Goal: Transaction & Acquisition: Subscribe to service/newsletter

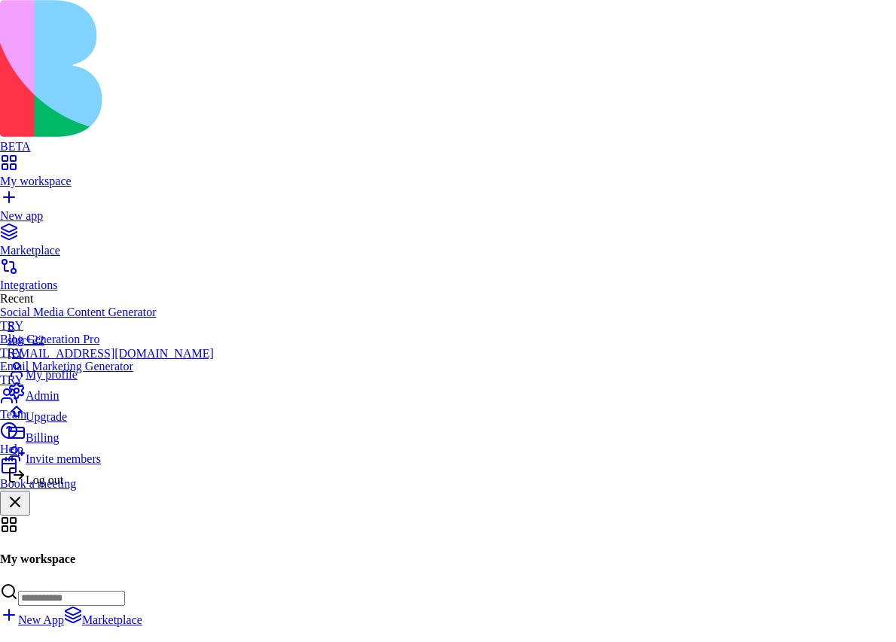
click at [59, 424] on div "Upgrade" at bounding box center [111, 413] width 206 height 21
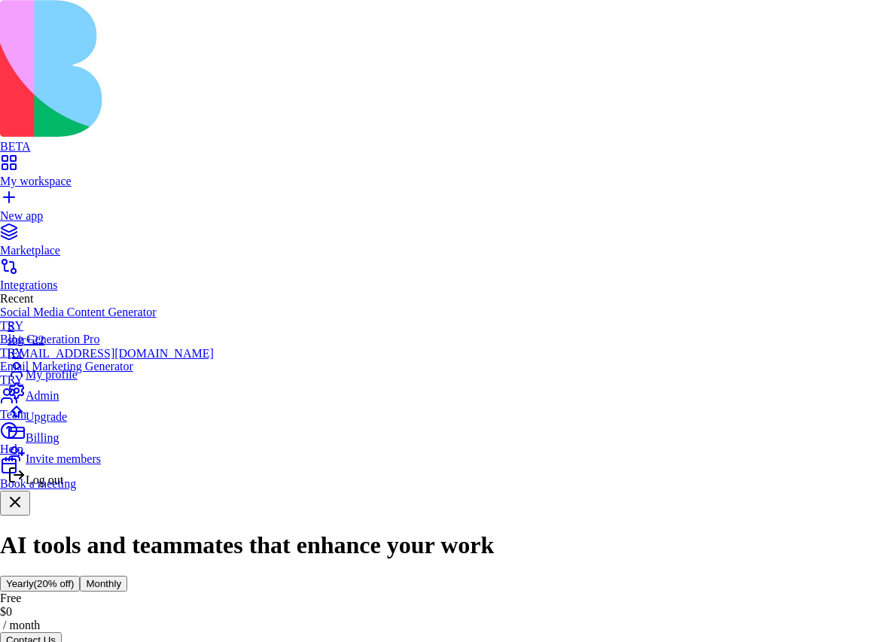
click at [63, 486] on span "Log out" at bounding box center [45, 480] width 38 height 13
